Goal: Transaction & Acquisition: Purchase product/service

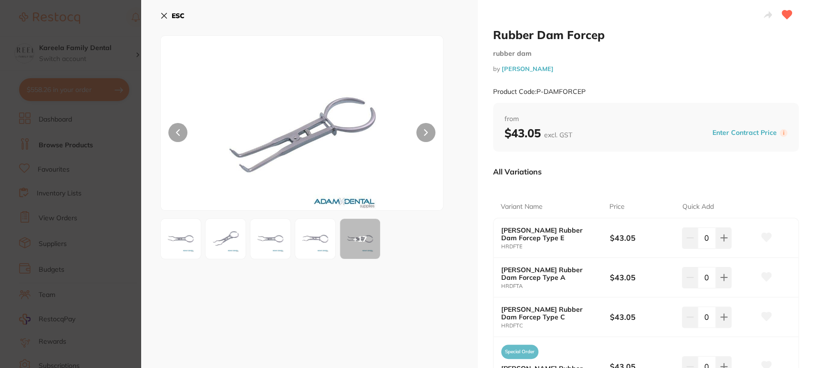
click at [165, 12] on icon at bounding box center [164, 16] width 8 height 8
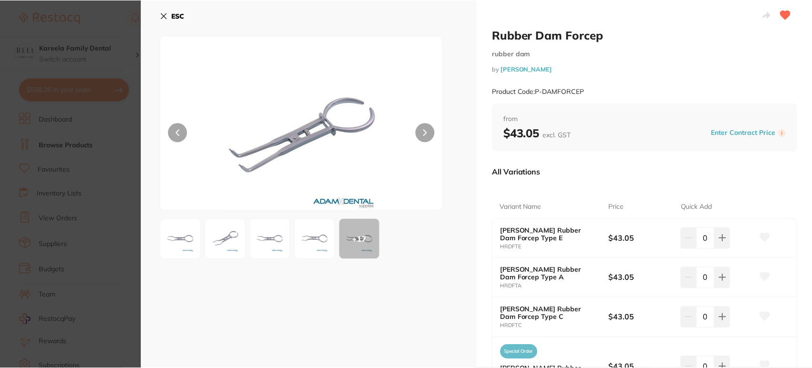
scroll to position [2, 0]
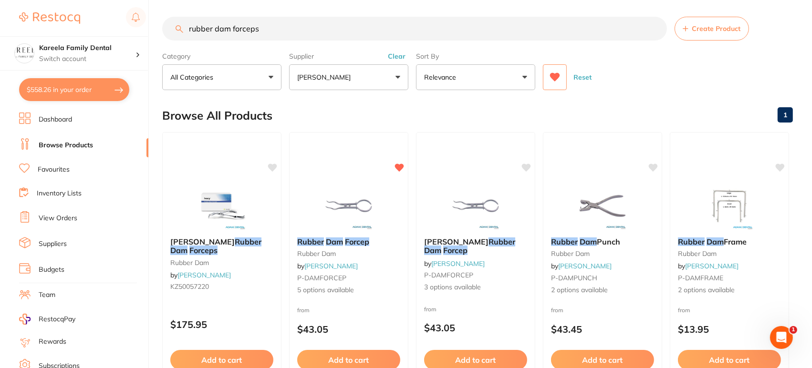
click at [322, 21] on input "rubber dam forceps" at bounding box center [414, 29] width 505 height 24
click at [101, 89] on button "$558.26 in your order" at bounding box center [74, 89] width 110 height 23
checkbox input "true"
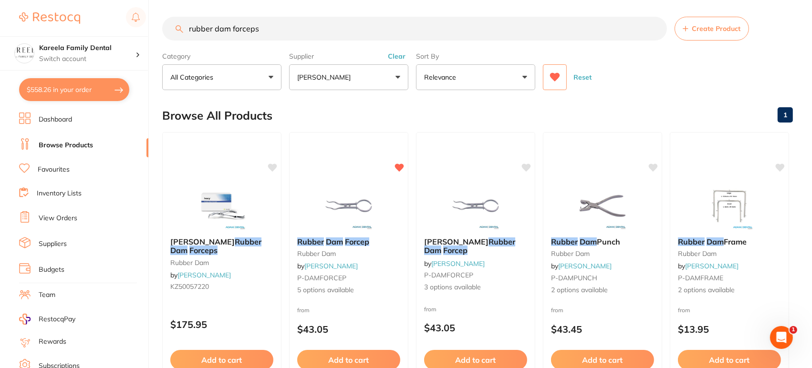
checkbox input "true"
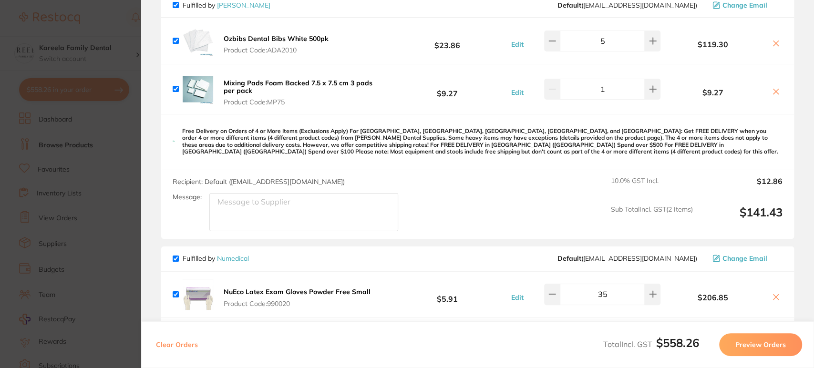
scroll to position [99, 0]
click at [364, 247] on div "Fulfilled by [PERSON_NAME] Default ( [EMAIL_ADDRESS][DOMAIN_NAME] ) Change Emai…" at bounding box center [477, 349] width 633 height 710
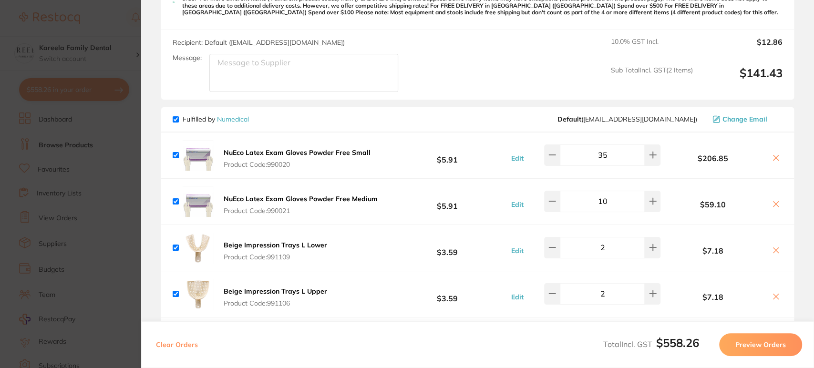
scroll to position [379, 0]
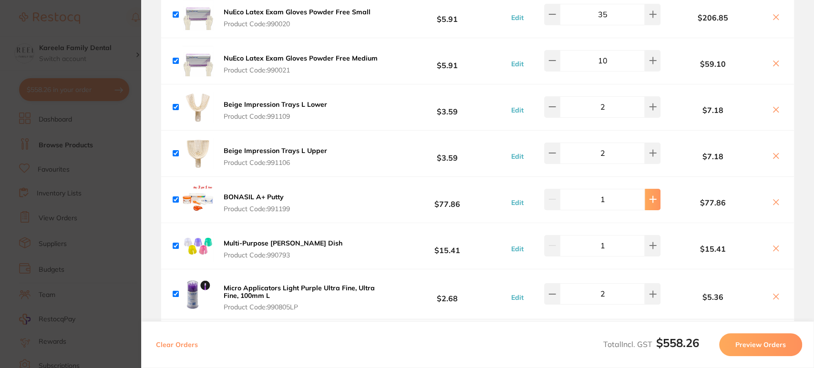
type input "2"
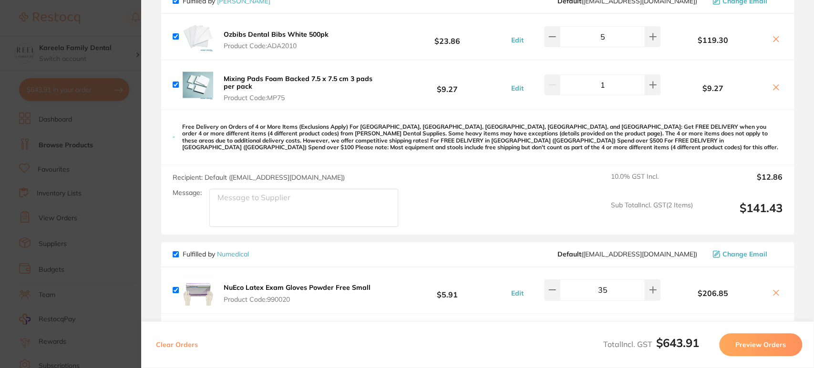
scroll to position [0, 0]
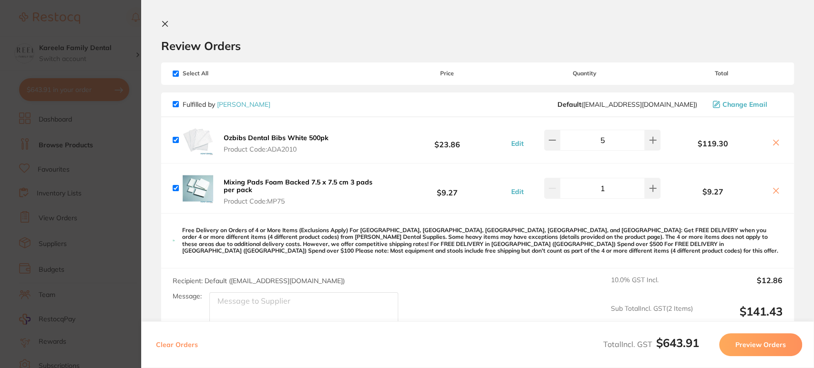
click at [172, 19] on section "Review Orders Your orders are being processed and we will notify you once we ha…" at bounding box center [477, 184] width 673 height 368
click at [163, 23] on icon at bounding box center [165, 24] width 8 height 8
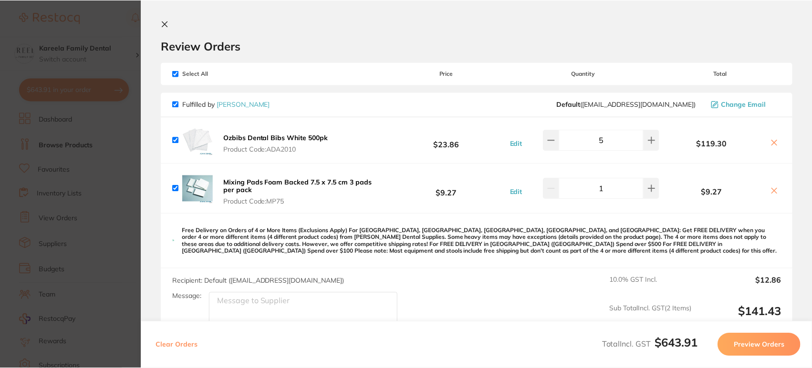
scroll to position [2, 0]
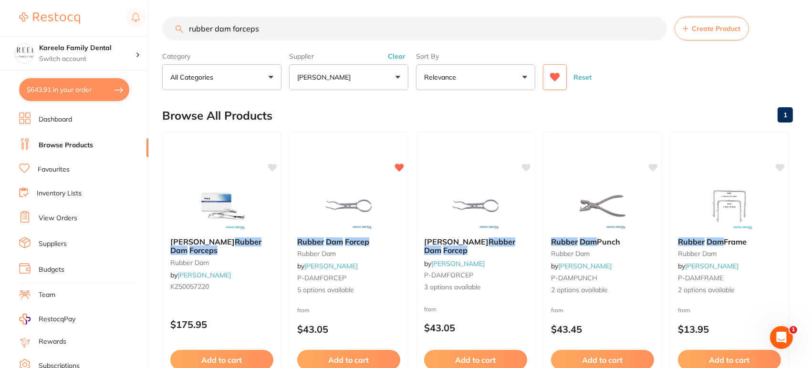
click at [348, 74] on button "[PERSON_NAME]" at bounding box center [348, 77] width 119 height 26
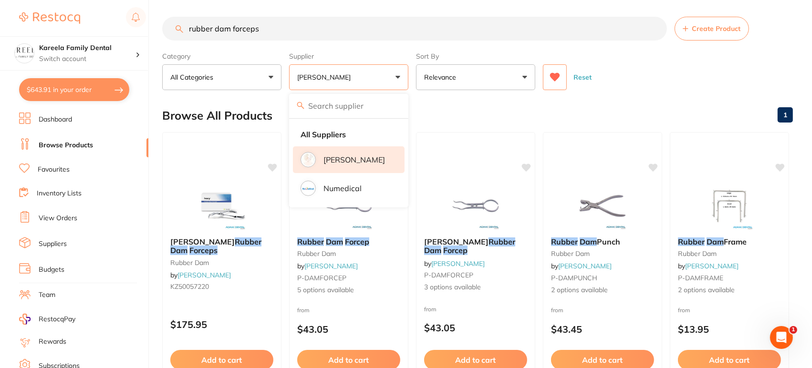
click at [370, 152] on li "[PERSON_NAME]" at bounding box center [349, 159] width 112 height 27
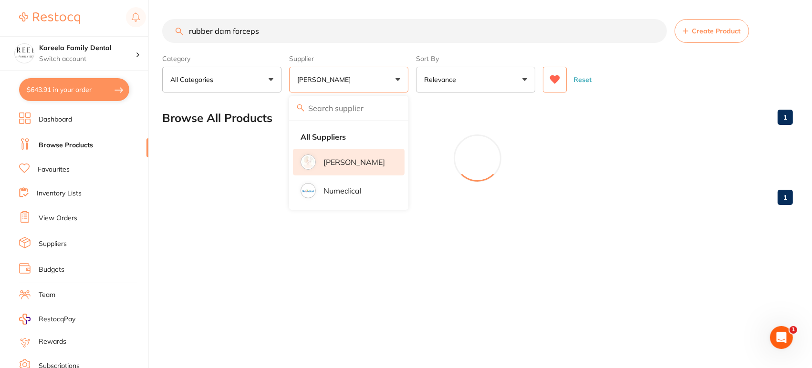
scroll to position [0, 0]
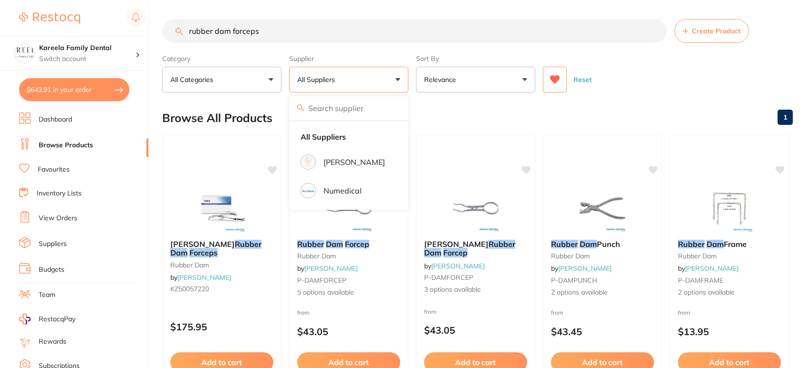
drag, startPoint x: 337, startPoint y: 22, endPoint x: 60, endPoint y: 21, distance: 277.2
click at [60, 21] on div "$643.91 Kareela Family Dental Switch account Kareela Family Dental $643.91 in y…" at bounding box center [406, 184] width 812 height 368
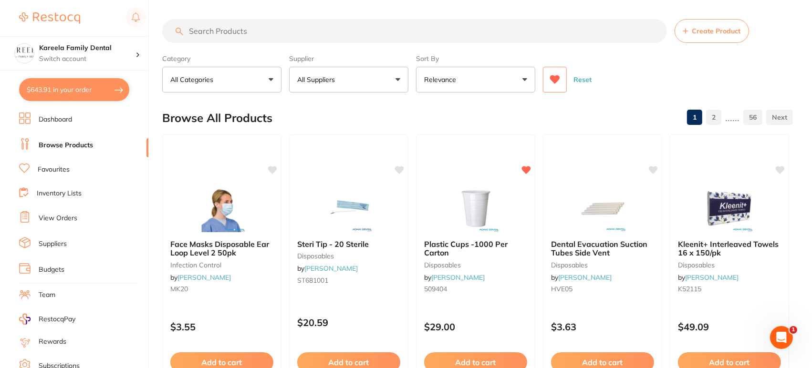
click at [338, 85] on button "All Suppliers" at bounding box center [348, 80] width 119 height 26
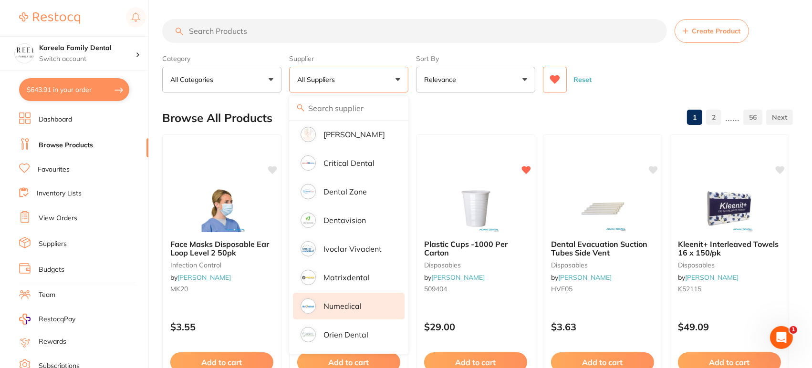
click at [366, 311] on li "Numedical" at bounding box center [349, 306] width 112 height 27
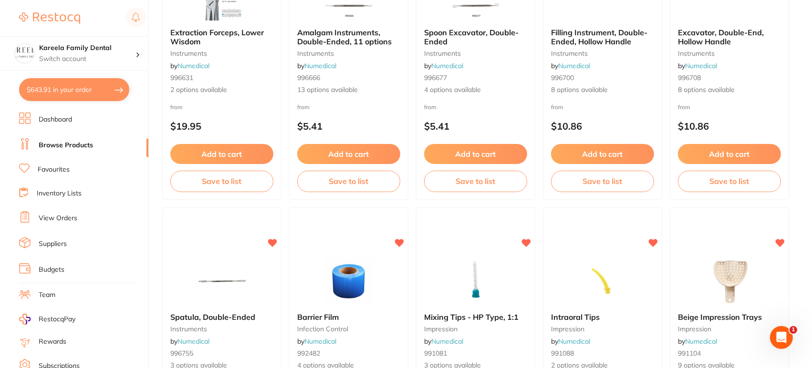
scroll to position [1166, 0]
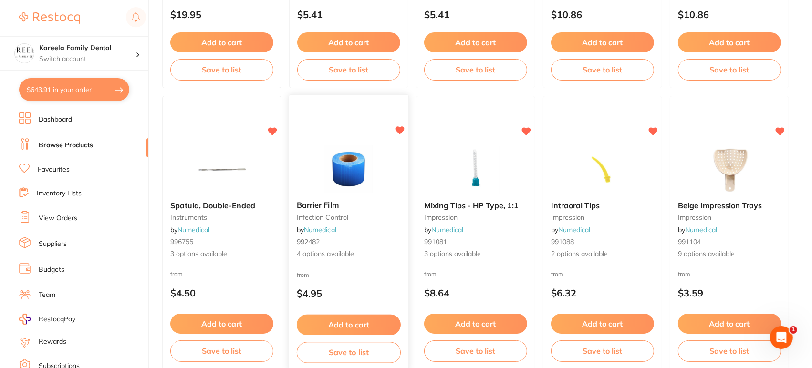
click at [313, 150] on div at bounding box center [348, 169] width 119 height 48
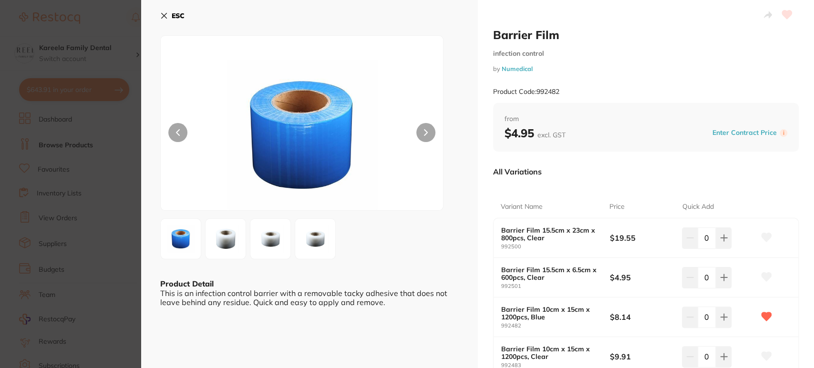
scroll to position [116, 0]
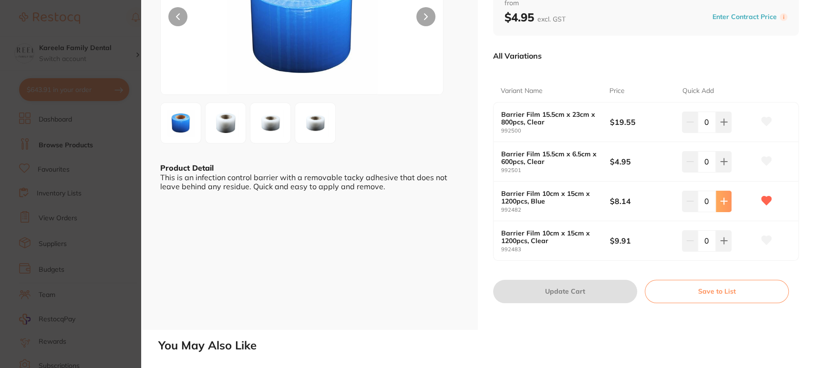
click at [729, 133] on button at bounding box center [724, 122] width 16 height 21
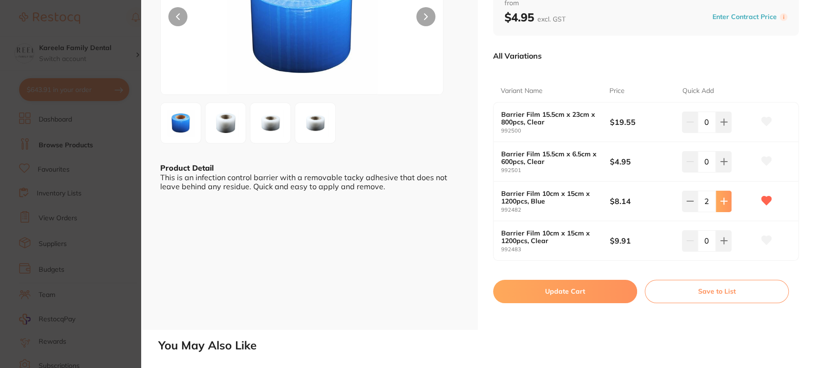
click at [729, 133] on button at bounding box center [724, 122] width 16 height 21
type input "3"
click at [594, 290] on button "Update Cart" at bounding box center [565, 291] width 144 height 23
checkbox input "false"
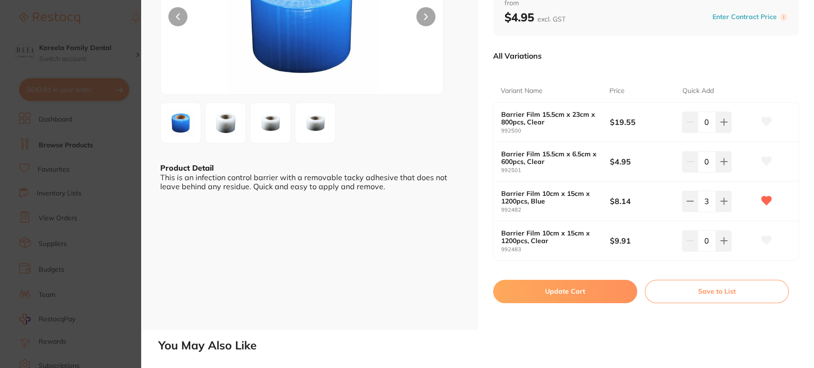
checkbox input "false"
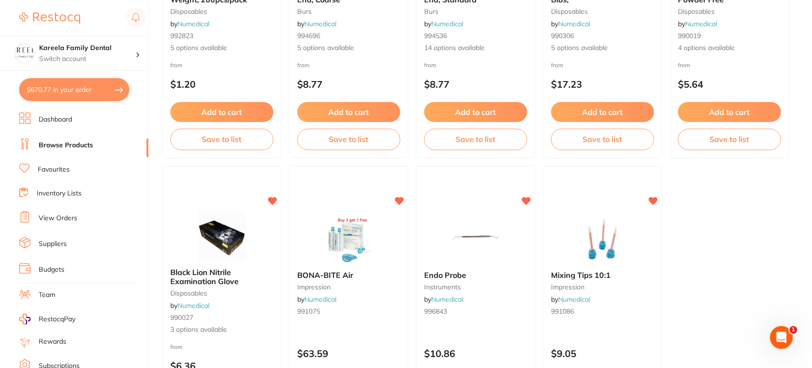
scroll to position [1947, 0]
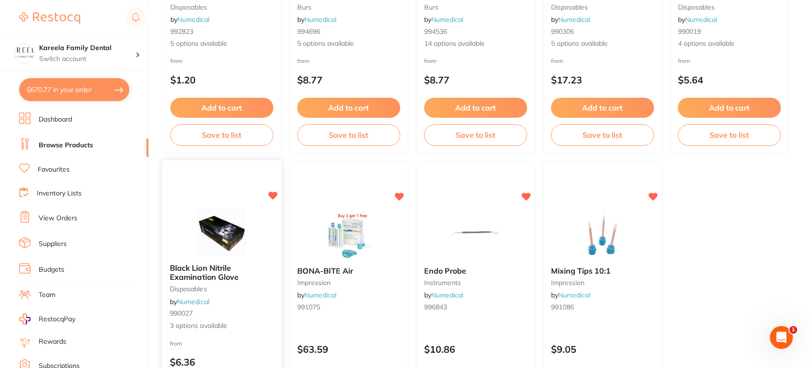
click at [199, 208] on img at bounding box center [221, 232] width 62 height 48
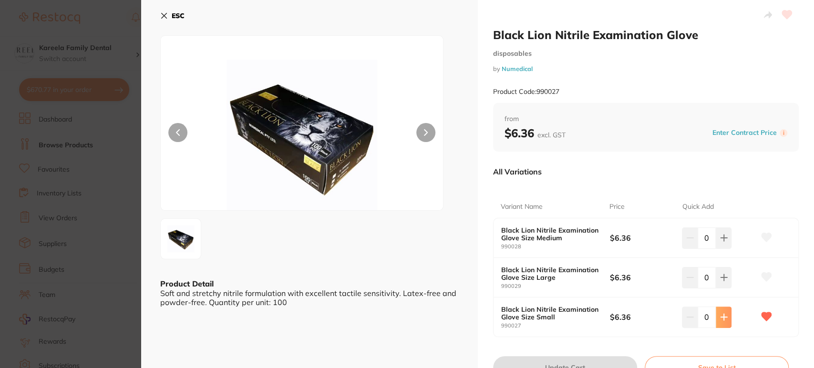
click at [716, 249] on button at bounding box center [724, 238] width 16 height 21
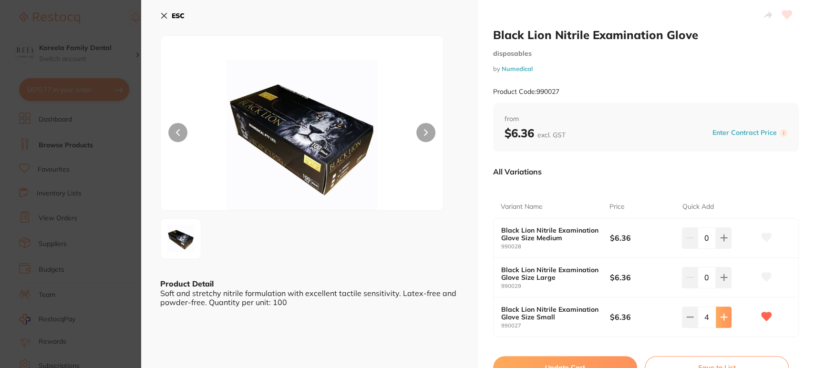
type input "5"
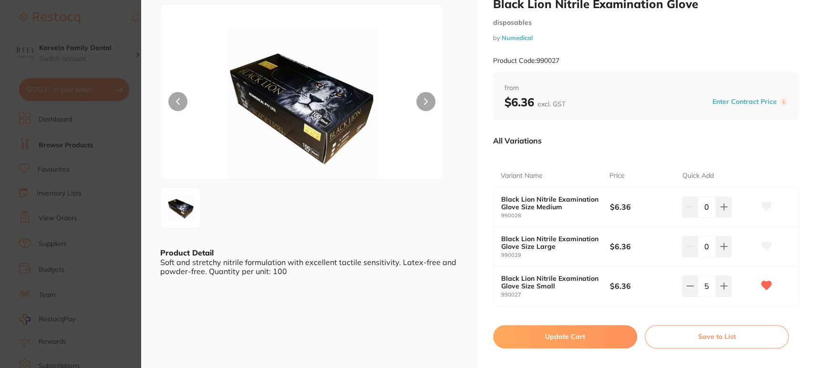
click at [538, 339] on button "Update Cart" at bounding box center [565, 336] width 144 height 23
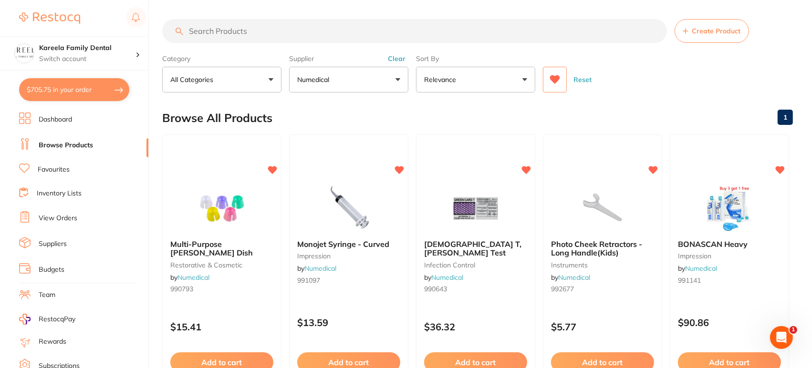
click at [263, 31] on input "search" at bounding box center [414, 31] width 505 height 24
click at [546, 68] on button at bounding box center [555, 80] width 24 height 26
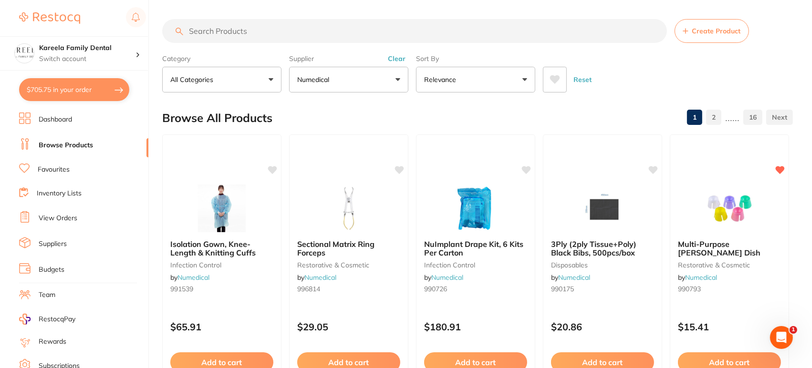
click at [302, 32] on input "search" at bounding box center [414, 31] width 505 height 24
type input "perio"
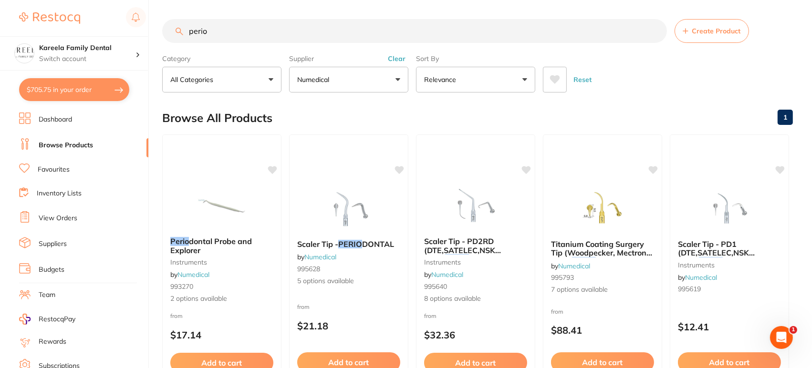
click at [561, 78] on button at bounding box center [555, 80] width 24 height 26
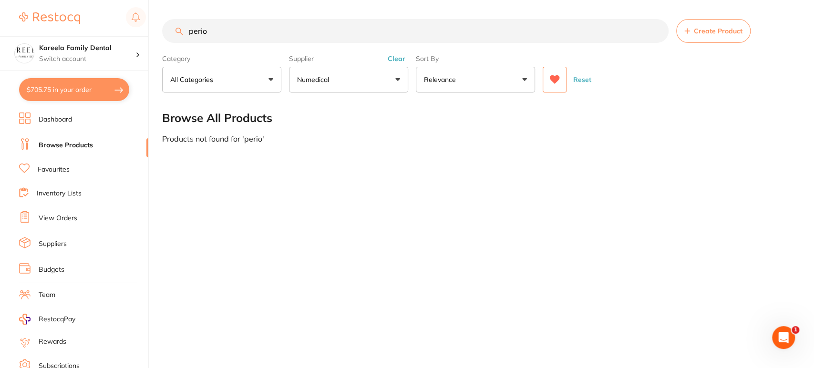
drag, startPoint x: 423, startPoint y: 26, endPoint x: 99, endPoint y: 10, distance: 324.3
click at [99, 10] on div "$705.75 Kareela Family Dental Switch account Kareela Family Dental $705.75 in y…" at bounding box center [407, 184] width 814 height 368
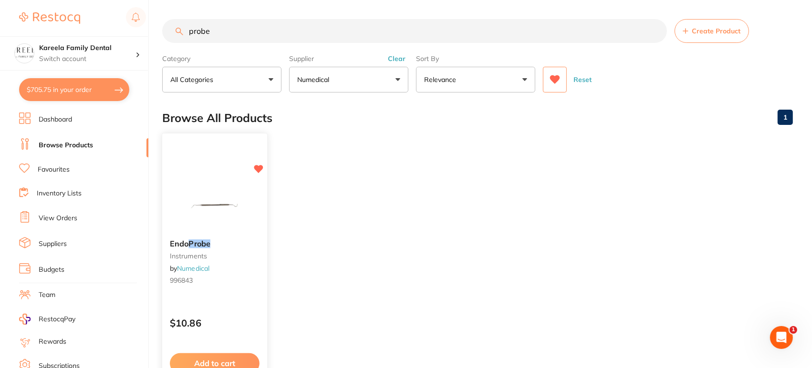
click at [225, 191] on img at bounding box center [214, 208] width 62 height 48
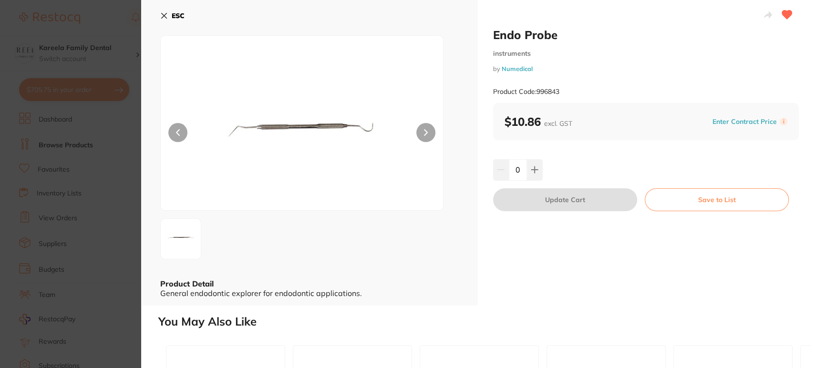
click at [164, 18] on icon at bounding box center [164, 16] width 8 height 8
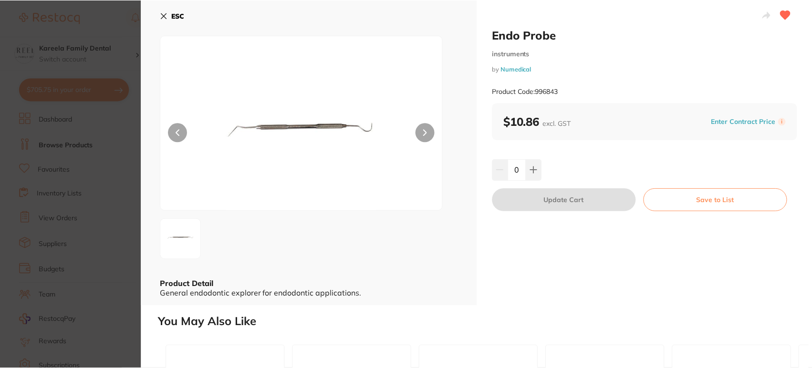
scroll to position [6, 0]
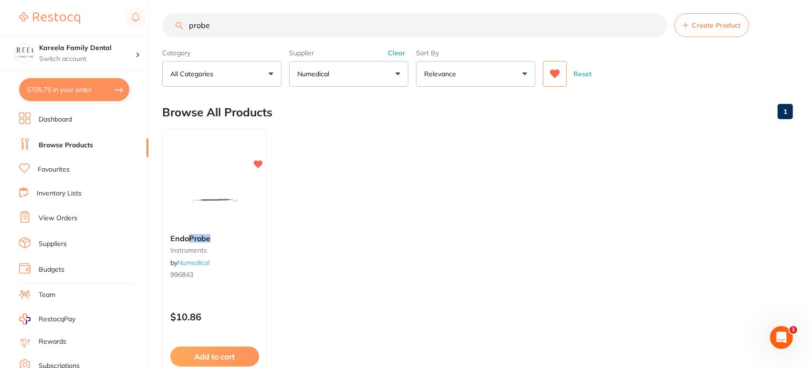
click at [235, 27] on input "probe" at bounding box center [414, 25] width 505 height 24
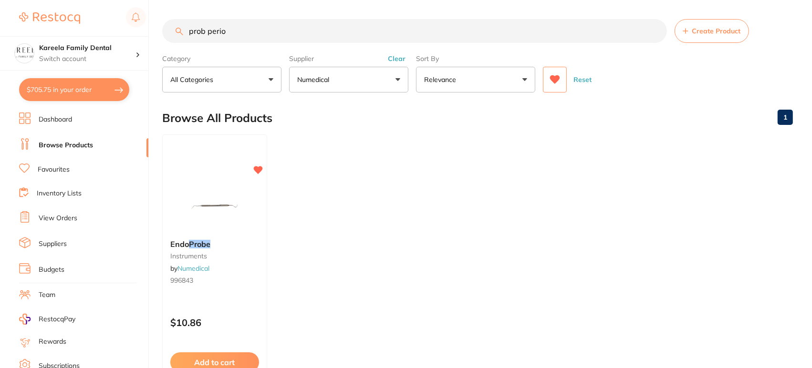
click at [557, 76] on icon at bounding box center [555, 79] width 10 height 9
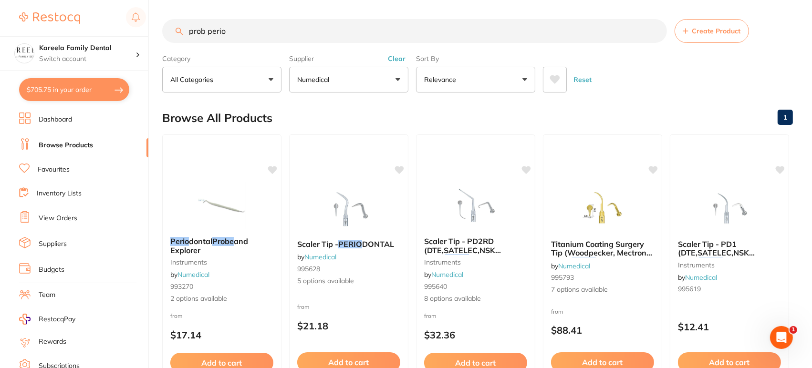
drag, startPoint x: 295, startPoint y: 42, endPoint x: 114, endPoint y: 28, distance: 182.2
click at [114, 28] on div "$705.75 Kareela Family Dental Switch account Kareela Family Dental $705.75 in y…" at bounding box center [406, 184] width 812 height 368
paste input "996686"
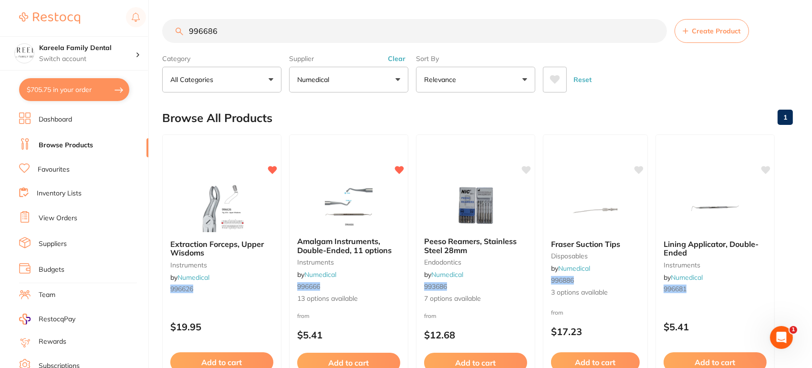
drag, startPoint x: 219, startPoint y: 38, endPoint x: 168, endPoint y: 26, distance: 52.8
click at [168, 26] on input "996686" at bounding box center [414, 31] width 505 height 24
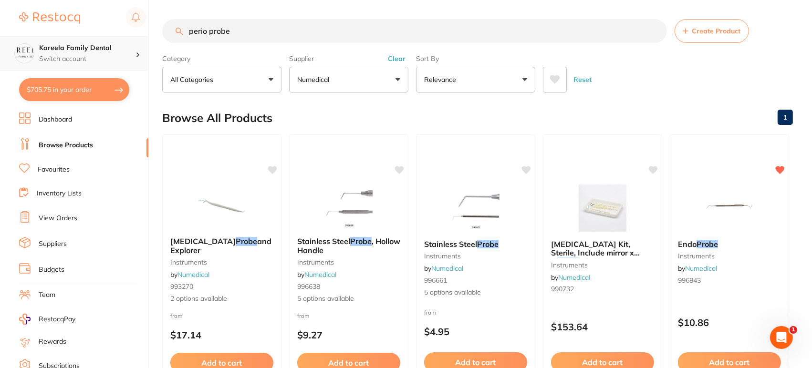
drag, startPoint x: 310, startPoint y: 33, endPoint x: 104, endPoint y: 48, distance: 206.2
click at [104, 48] on div "$705.75 Kareela Family Dental Switch account Kareela Family Dental $705.75 in y…" at bounding box center [406, 184] width 812 height 368
paste input "991382"
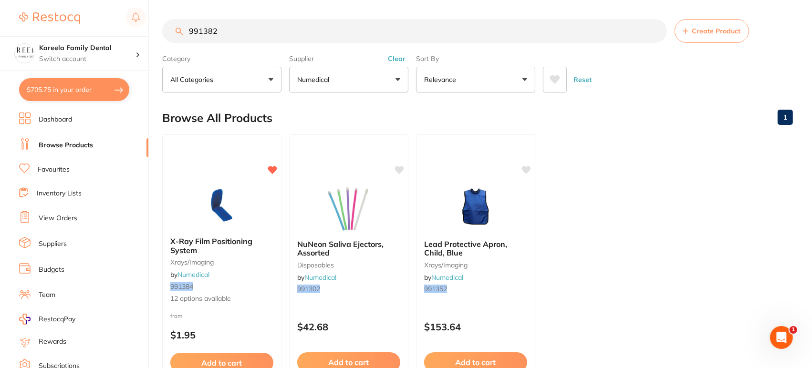
drag, startPoint x: 312, startPoint y: 36, endPoint x: 113, endPoint y: 35, distance: 199.4
click at [113, 35] on div "$705.75 Kareela Family Dental Switch account Kareela Family Dental $705.75 in y…" at bounding box center [406, 184] width 812 height 368
type input "c files"
